Goal: Check status: Check status

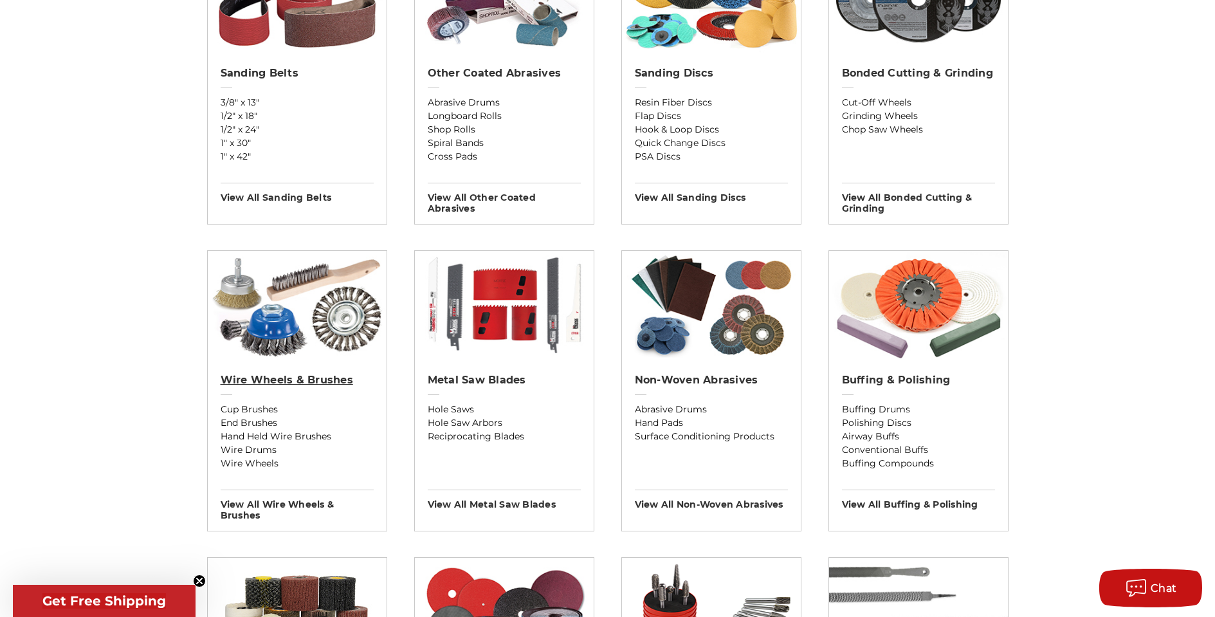
click at [302, 383] on h2 "Wire Wheels & Brushes" at bounding box center [297, 380] width 153 height 13
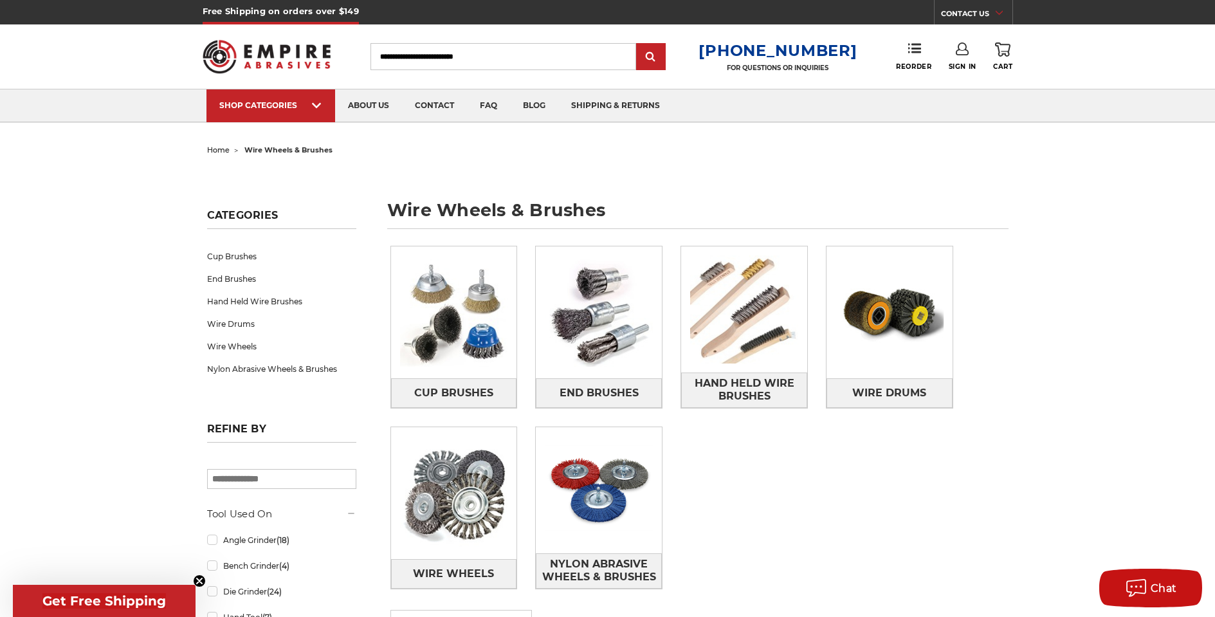
scroll to position [69, 0]
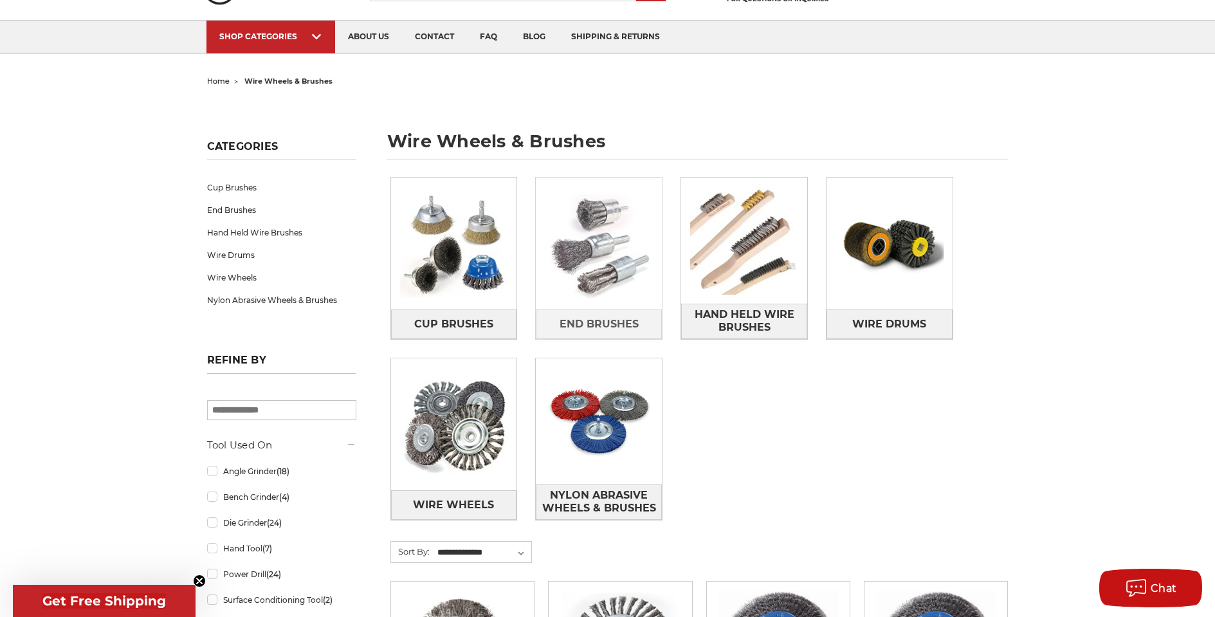
click at [634, 275] on img at bounding box center [599, 244] width 126 height 126
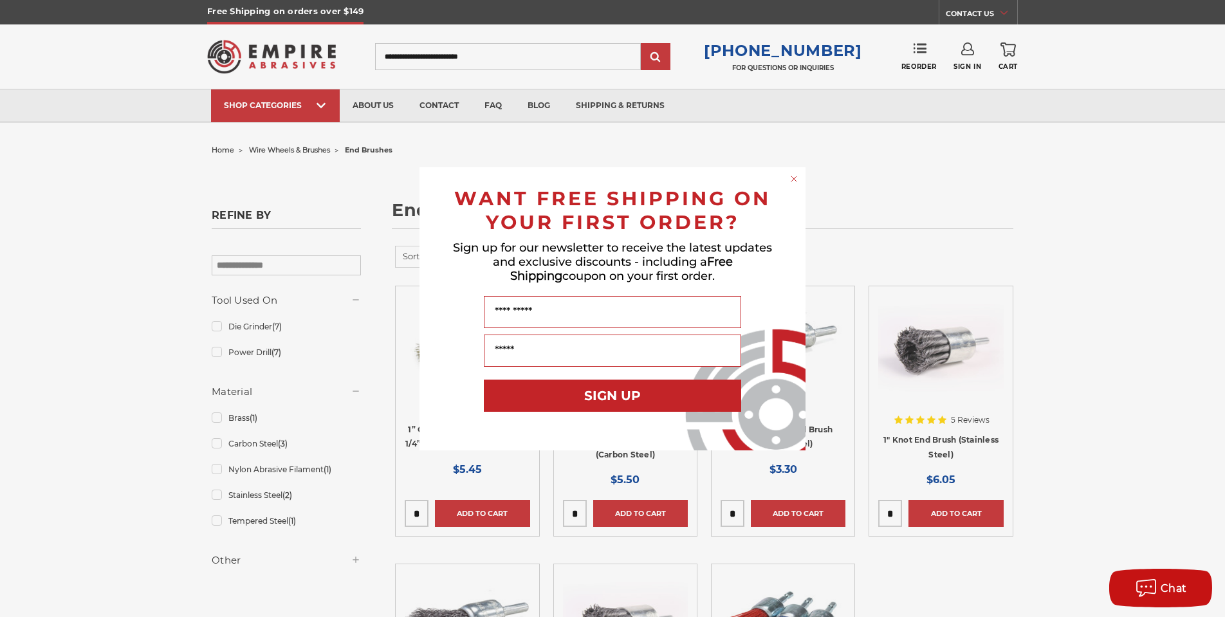
click at [792, 176] on circle "Close dialog" at bounding box center [794, 178] width 12 height 12
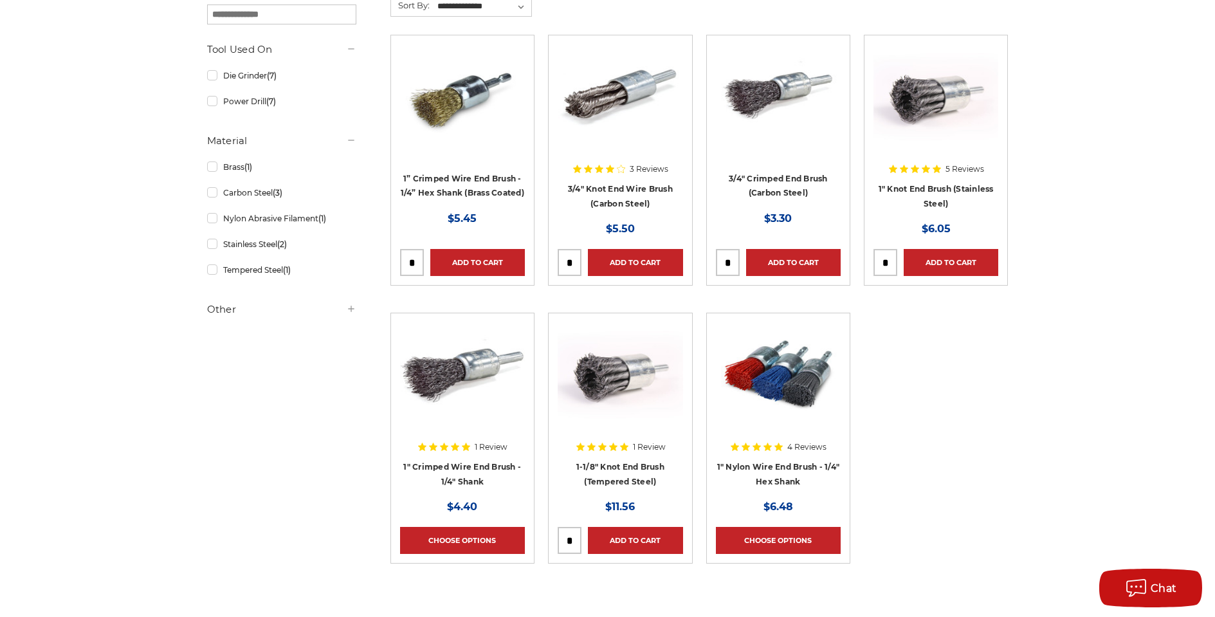
scroll to position [53, 0]
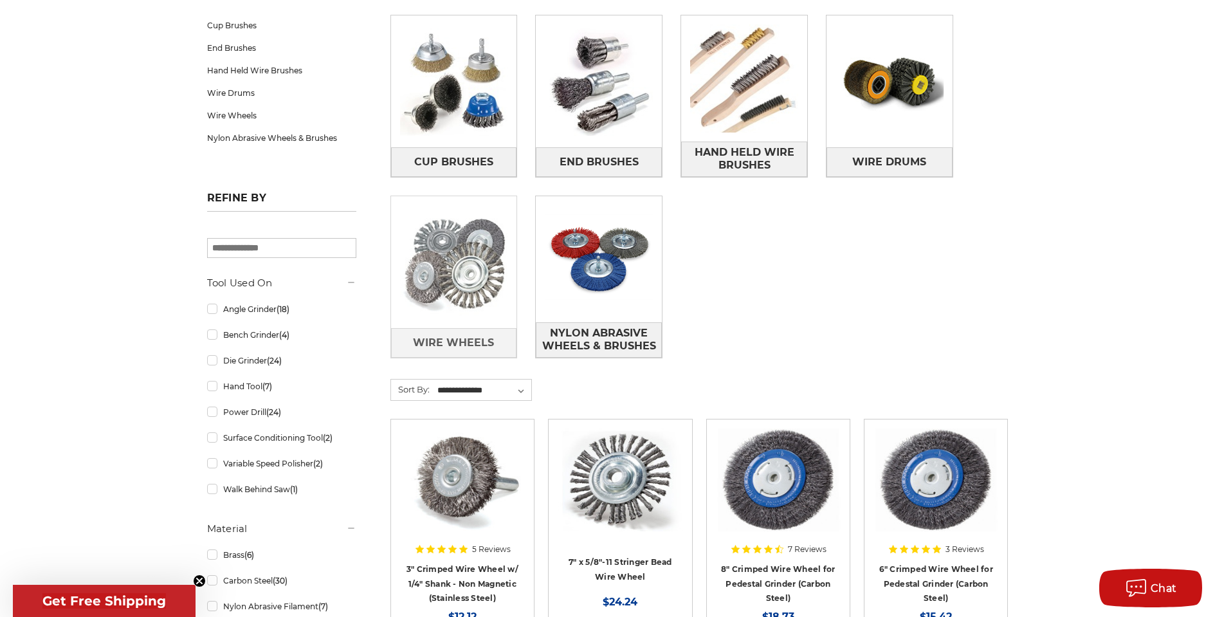
click at [454, 286] on img at bounding box center [454, 262] width 126 height 126
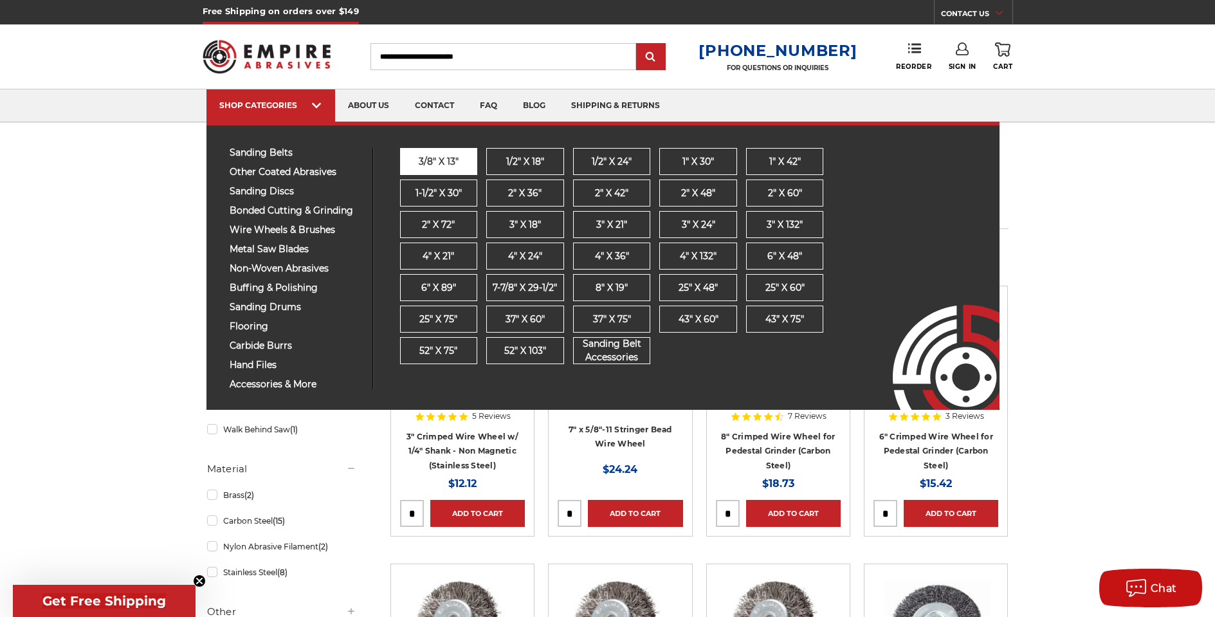
click at [435, 158] on span "3/8" x 13"" at bounding box center [439, 162] width 40 height 14
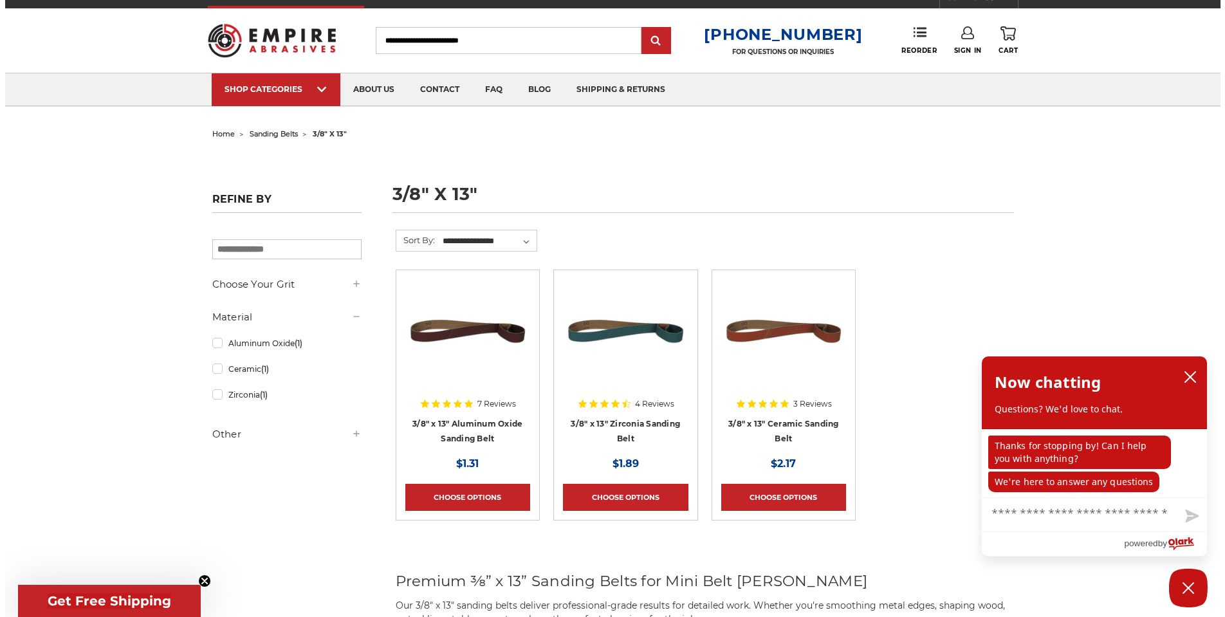
scroll to position [24, 0]
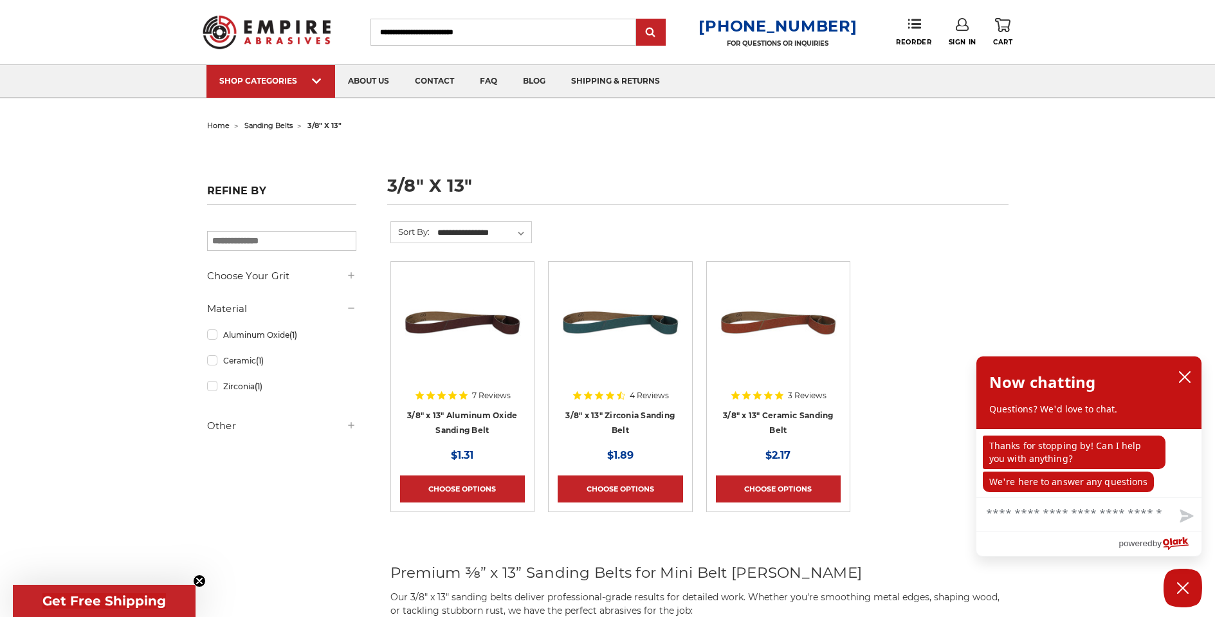
click at [965, 23] on icon at bounding box center [962, 24] width 13 height 13
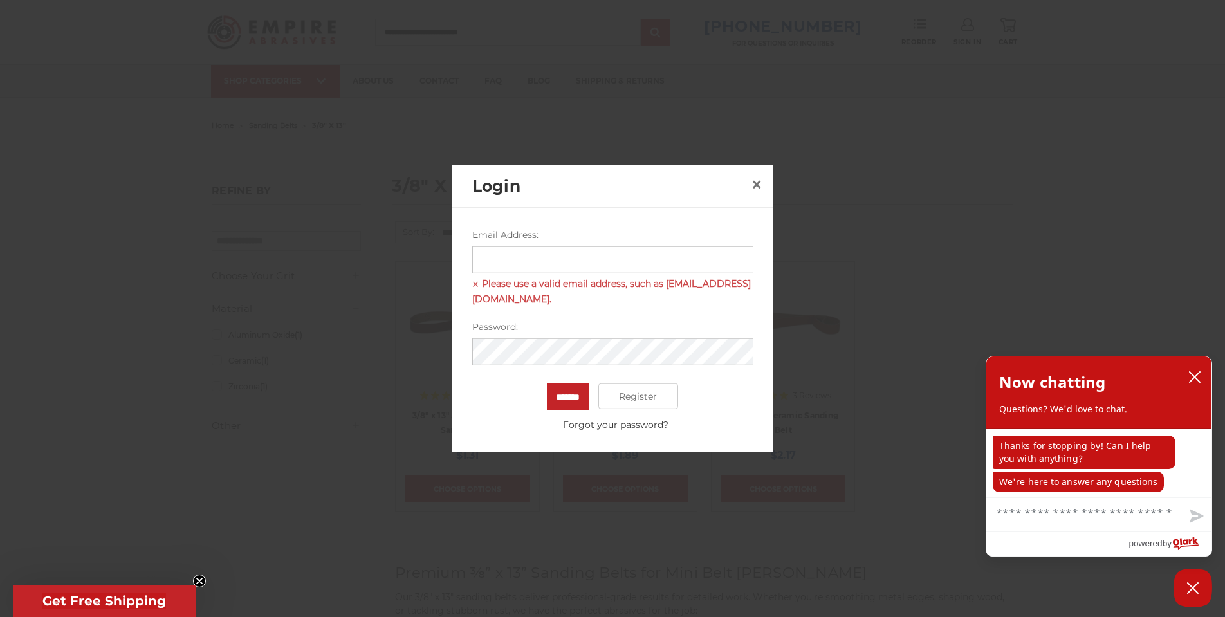
type input "**********"
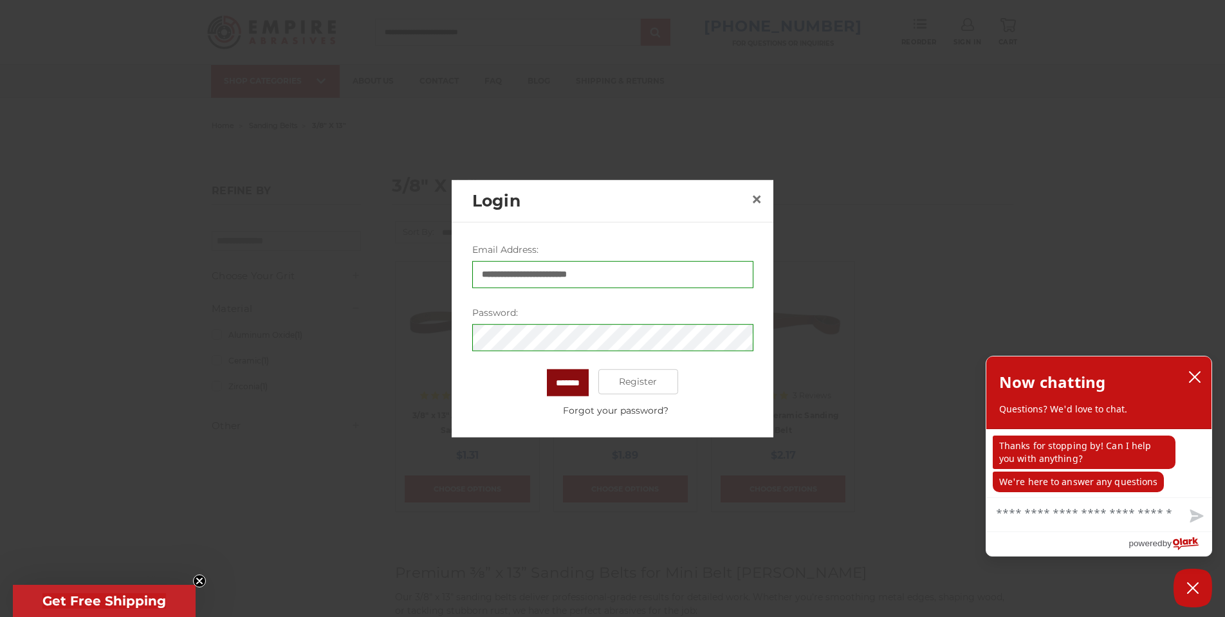
click at [583, 388] on input "*******" at bounding box center [568, 382] width 42 height 27
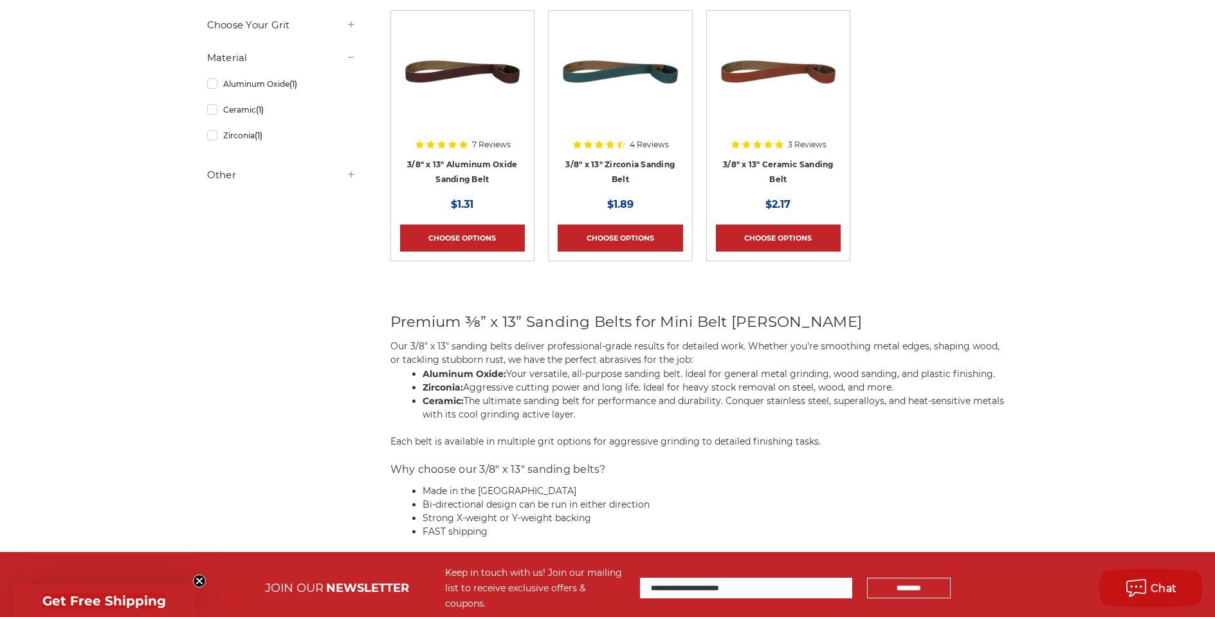
scroll to position [89, 0]
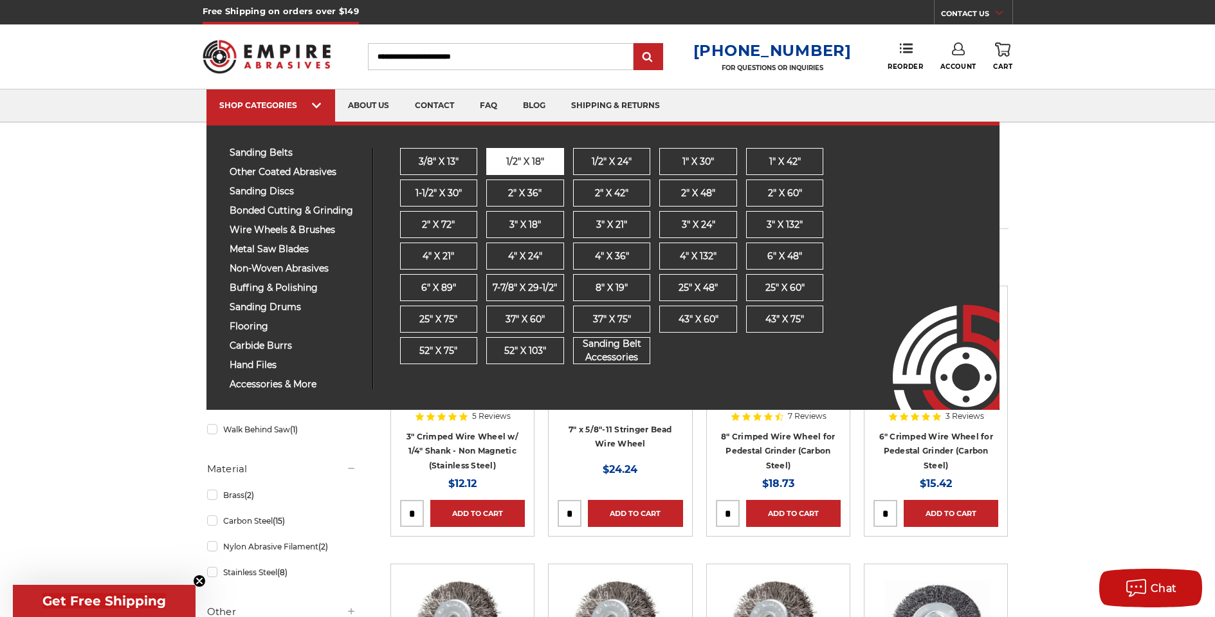
click at [523, 164] on span "1/2" x 18"" at bounding box center [525, 162] width 38 height 14
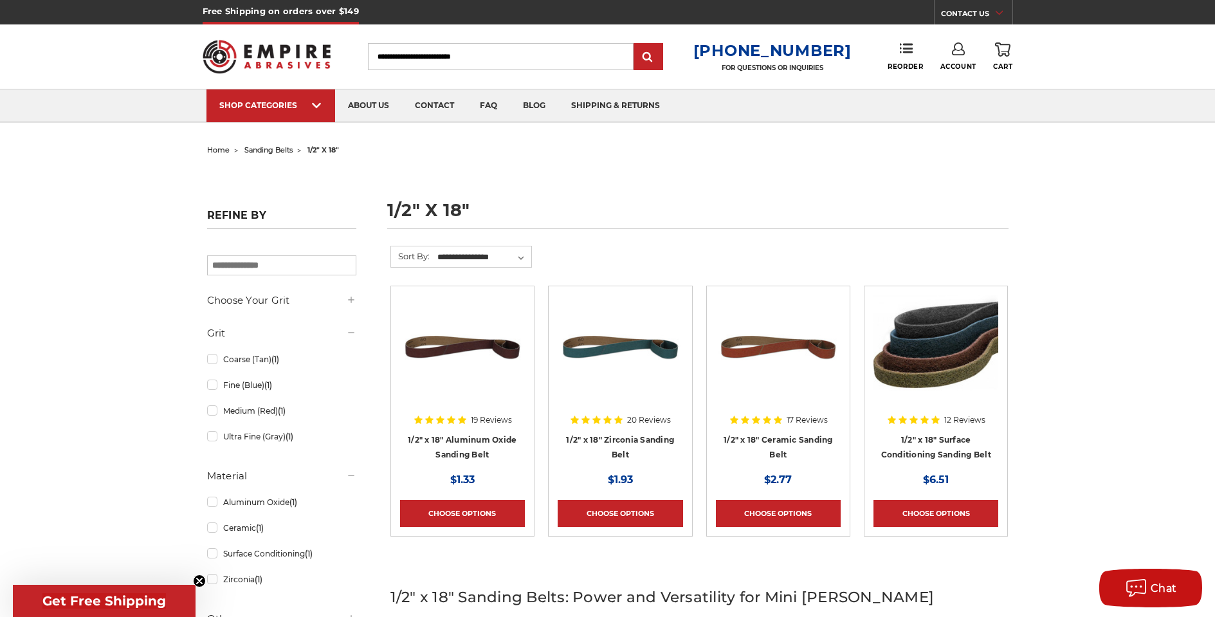
click at [958, 60] on link "Account" at bounding box center [958, 56] width 36 height 28
click at [971, 82] on link "Account" at bounding box center [958, 83] width 92 height 24
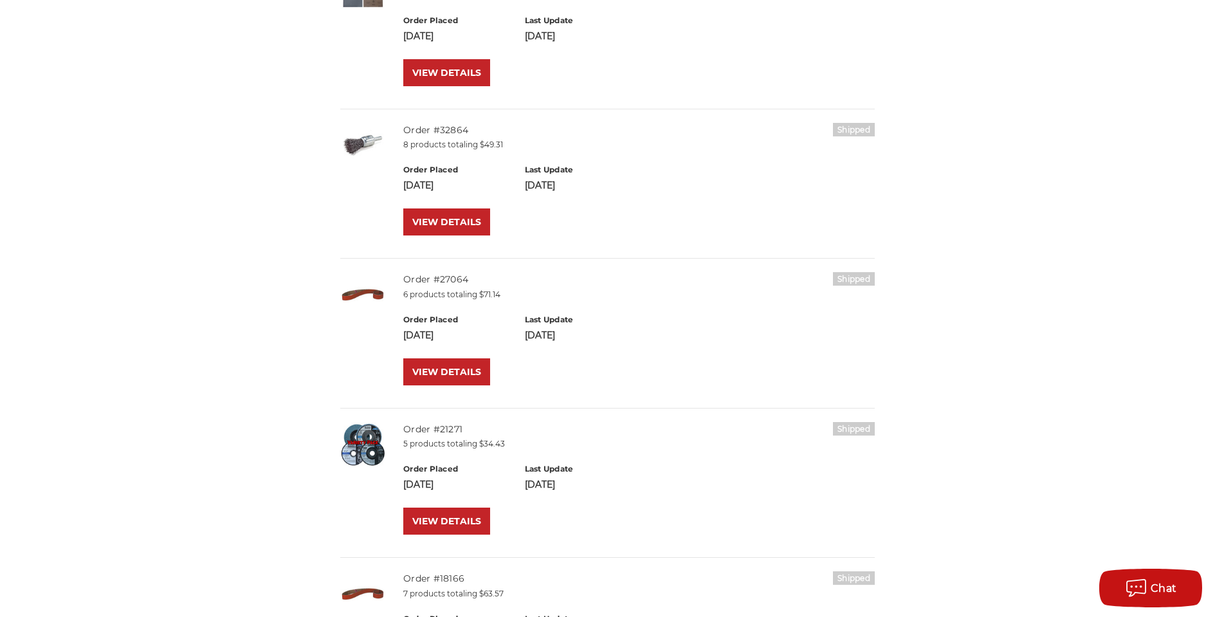
scroll to position [486, 0]
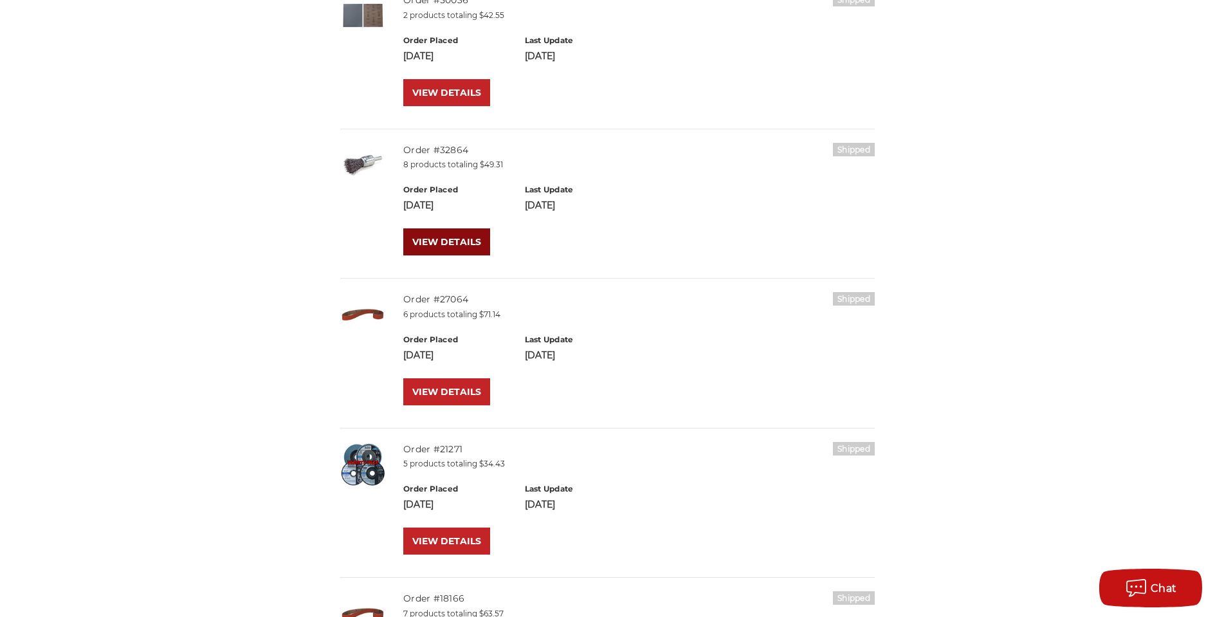
click at [451, 247] on link "VIEW DETAILS" at bounding box center [446, 241] width 87 height 27
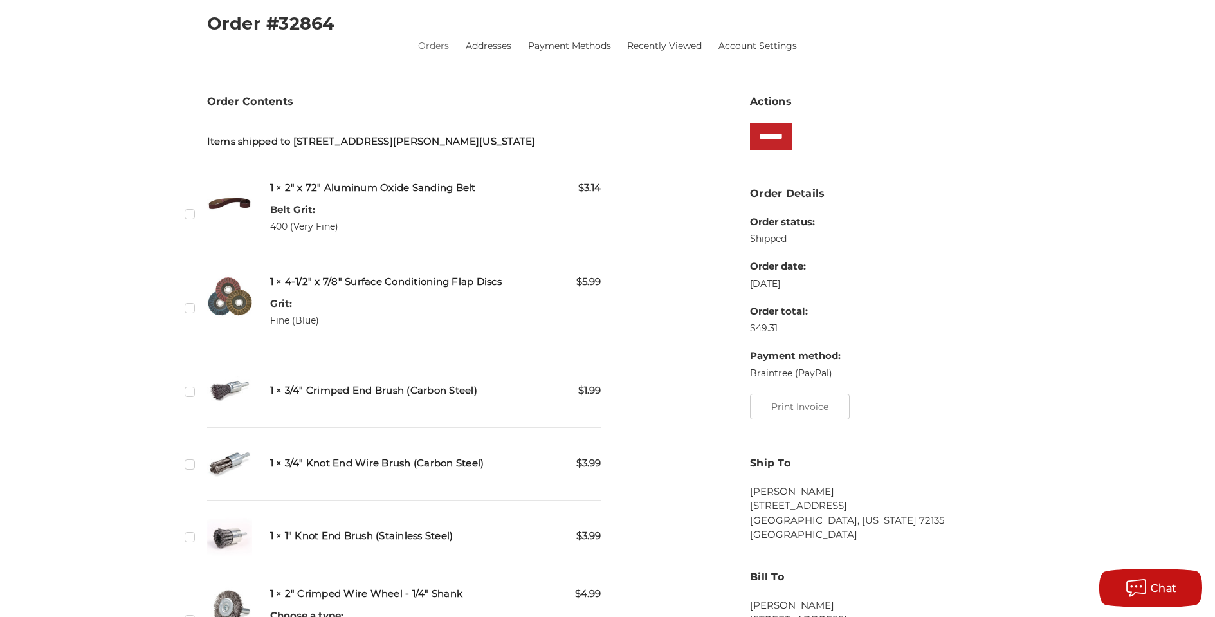
scroll to position [12, 0]
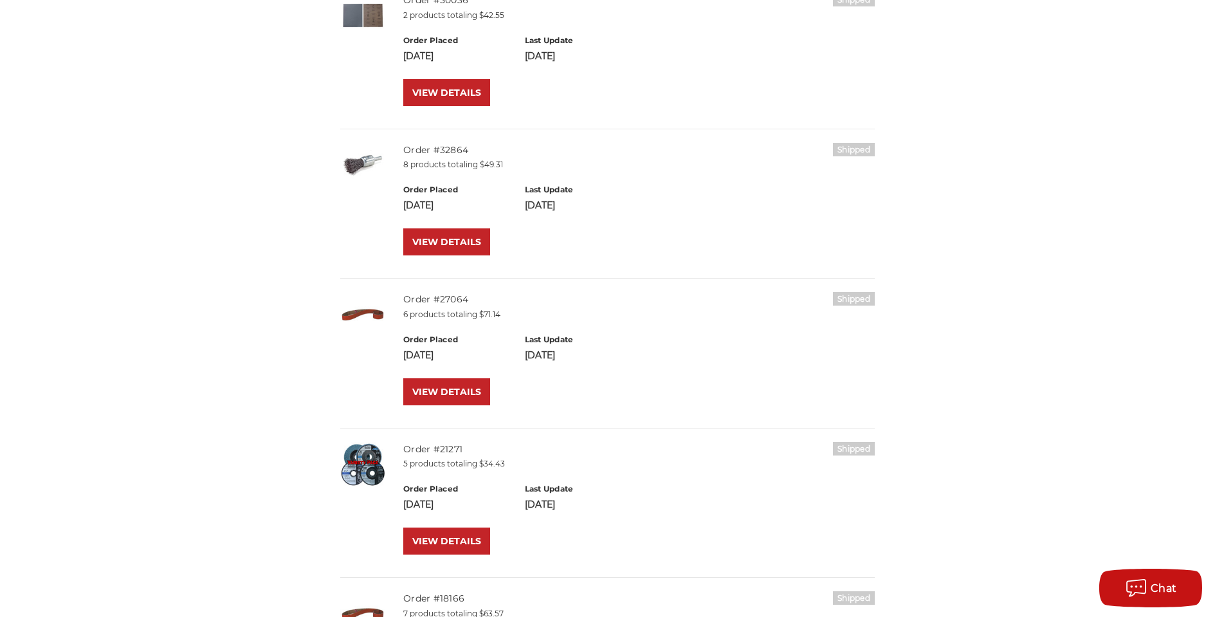
scroll to position [299, 0]
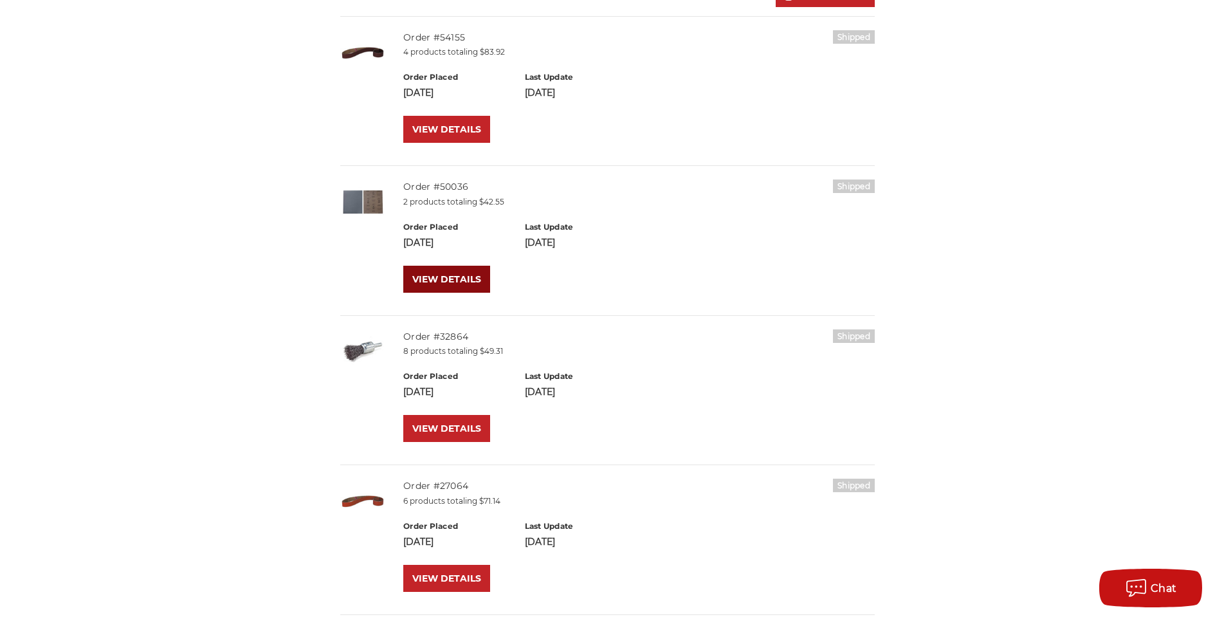
click at [459, 276] on link "VIEW DETAILS" at bounding box center [446, 279] width 87 height 27
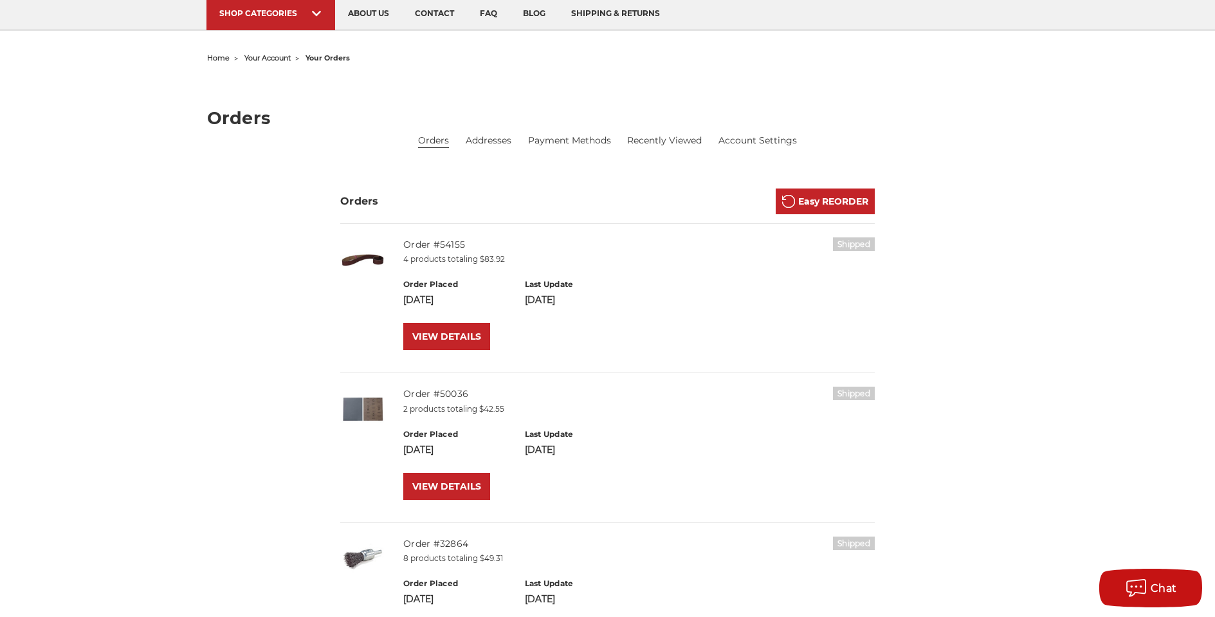
scroll to position [108, 0]
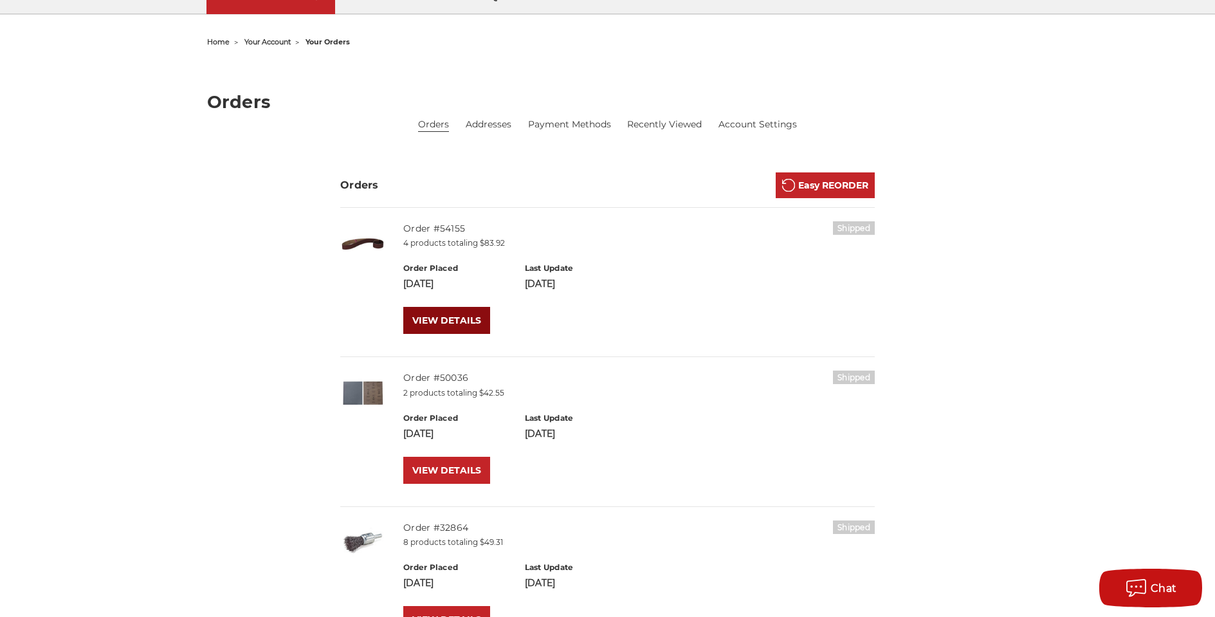
click at [443, 321] on link "VIEW DETAILS" at bounding box center [446, 320] width 87 height 27
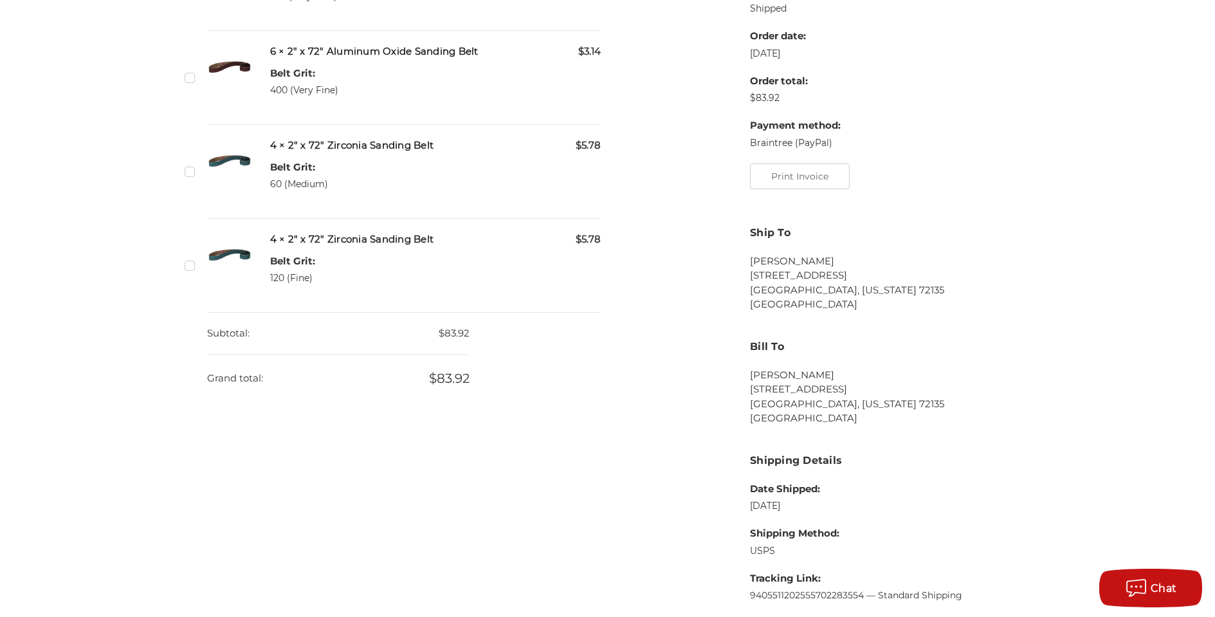
scroll to position [78, 0]
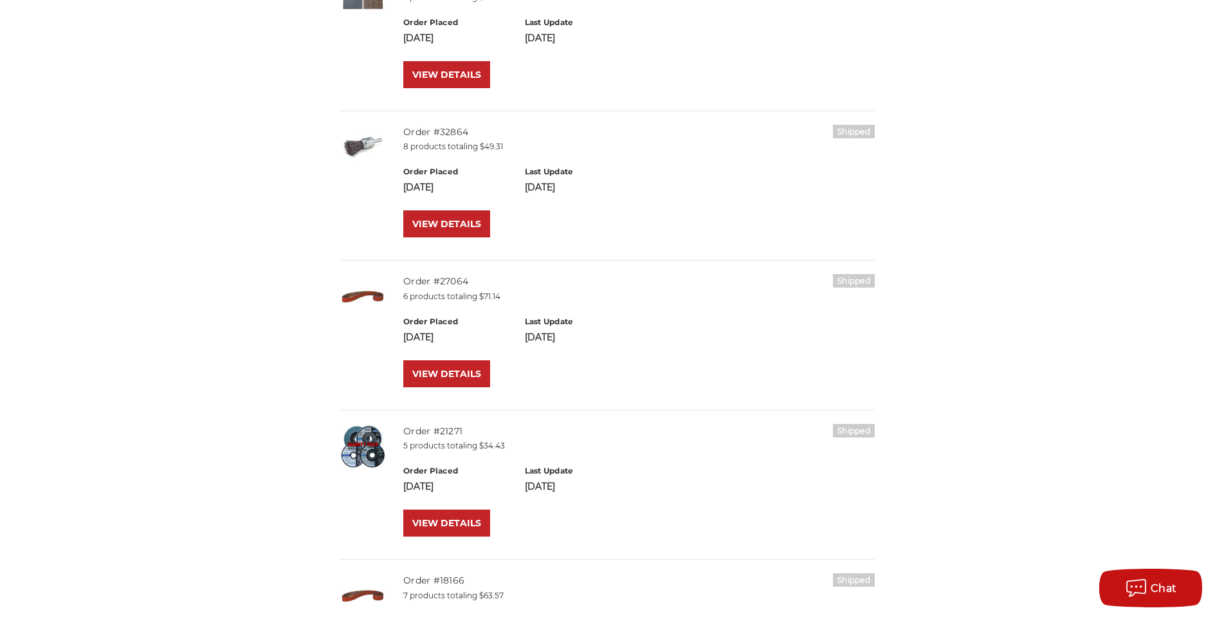
scroll to position [661, 0]
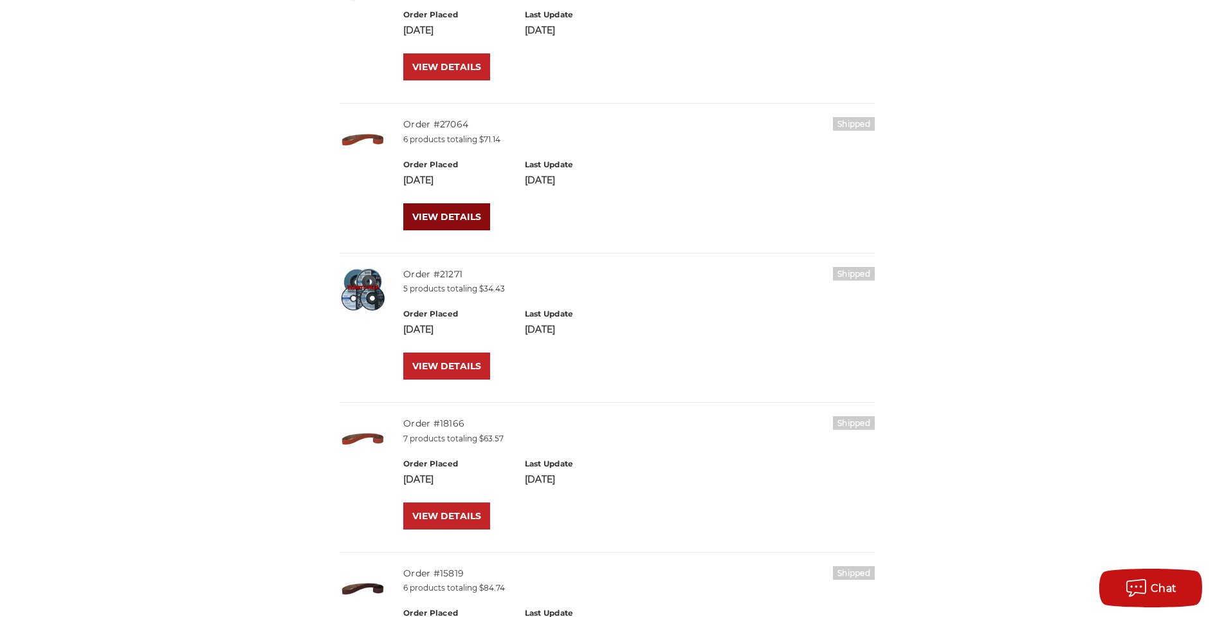
click at [437, 215] on link "VIEW DETAILS" at bounding box center [446, 216] width 87 height 27
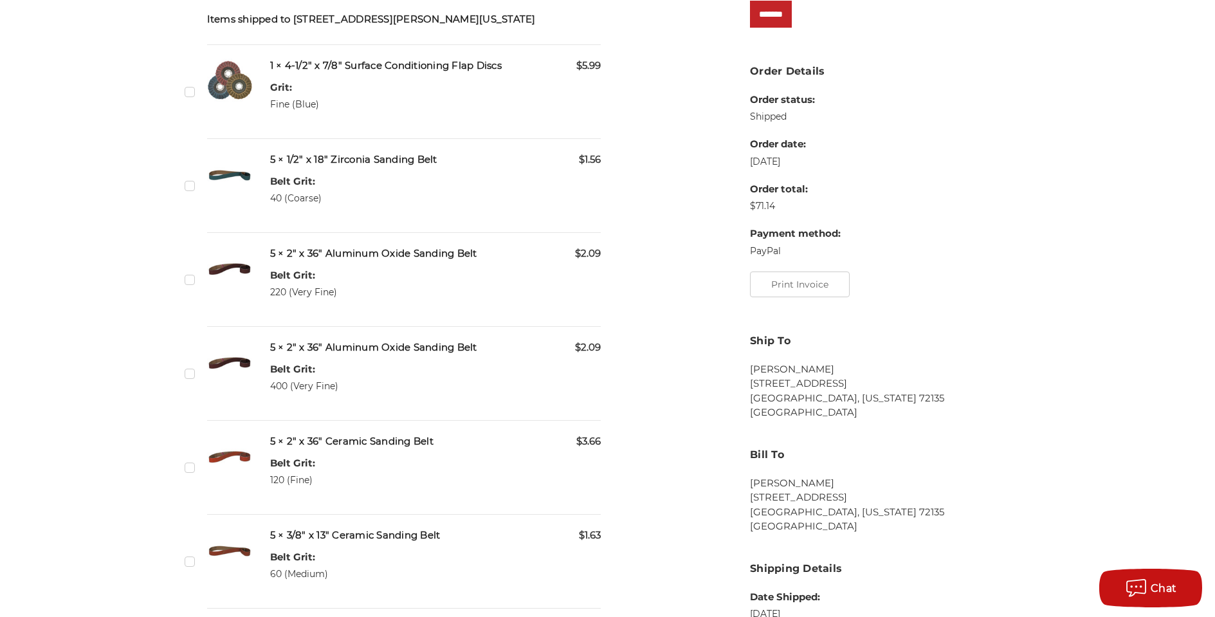
scroll to position [316, 0]
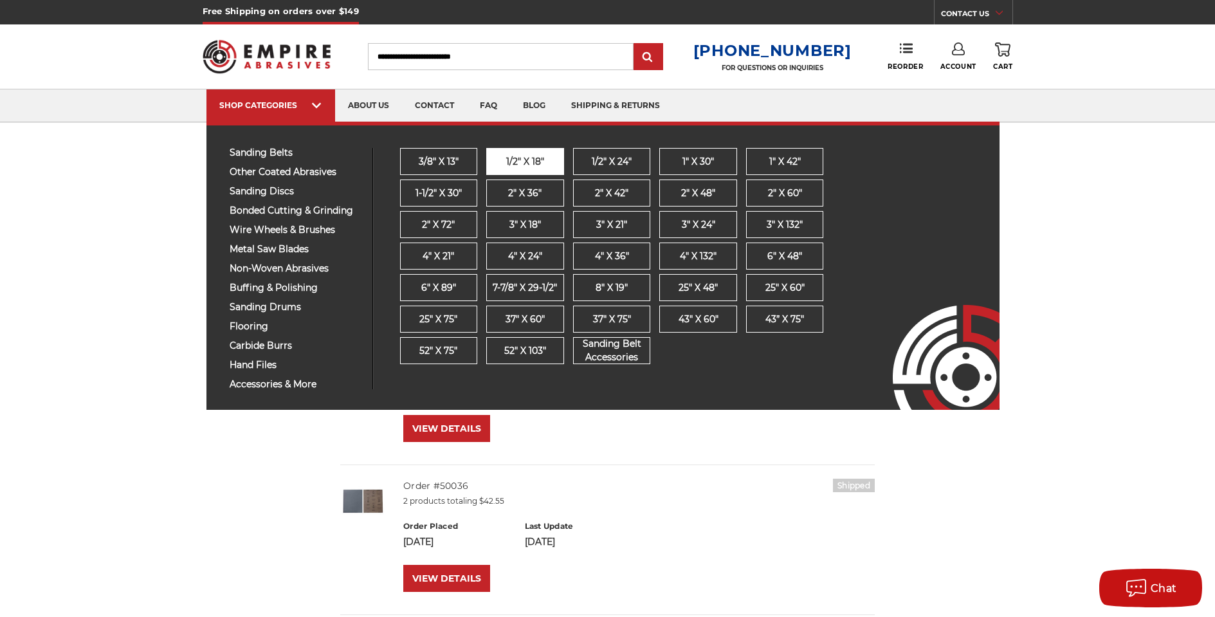
click at [515, 164] on span "1/2" x 18"" at bounding box center [525, 162] width 38 height 14
